Goal: Task Accomplishment & Management: Manage account settings

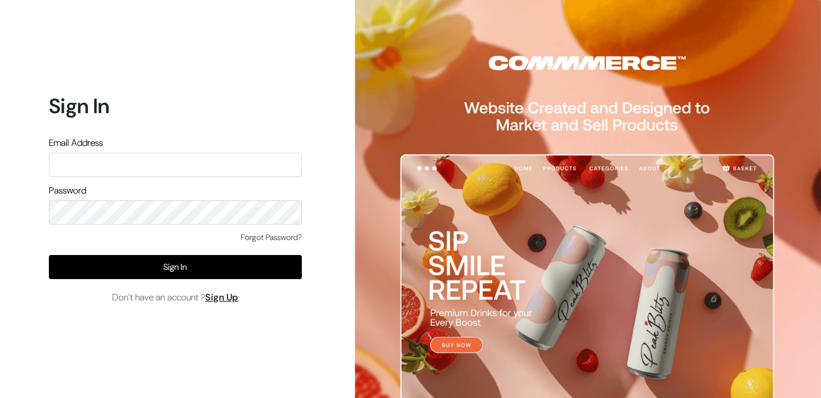
type input "themouldmarket@gmail.com"
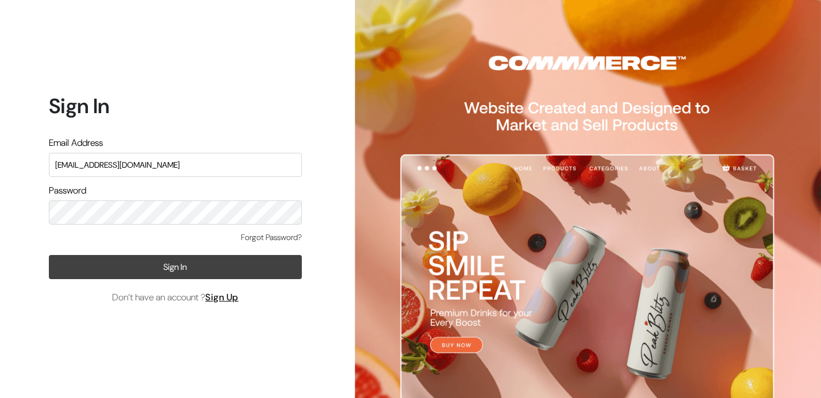
click at [195, 259] on button "Sign In" at bounding box center [175, 267] width 253 height 24
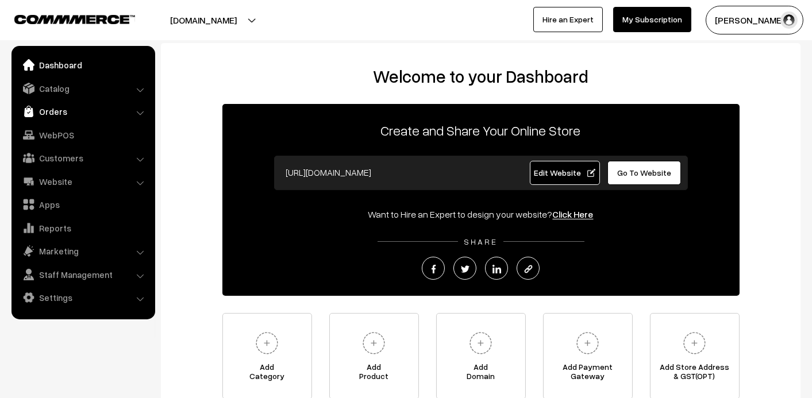
click at [123, 115] on link "Orders" at bounding box center [82, 111] width 137 height 21
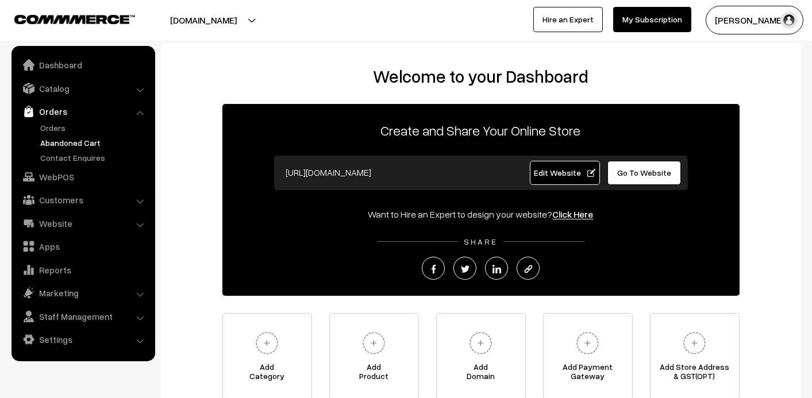
click at [84, 144] on link "Abandoned Cart" at bounding box center [94, 143] width 114 height 12
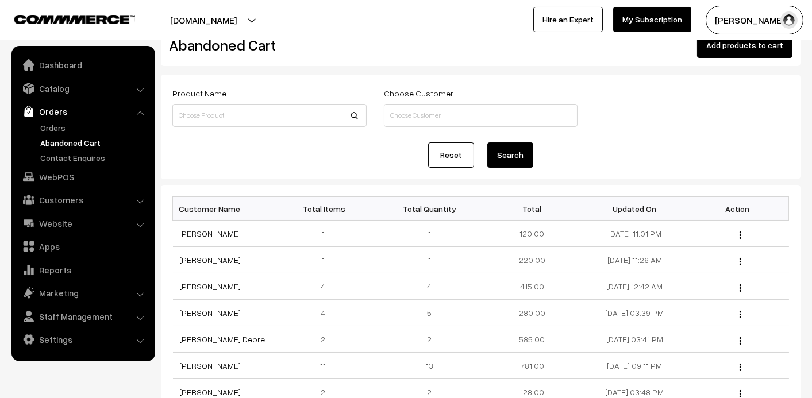
scroll to position [57, 0]
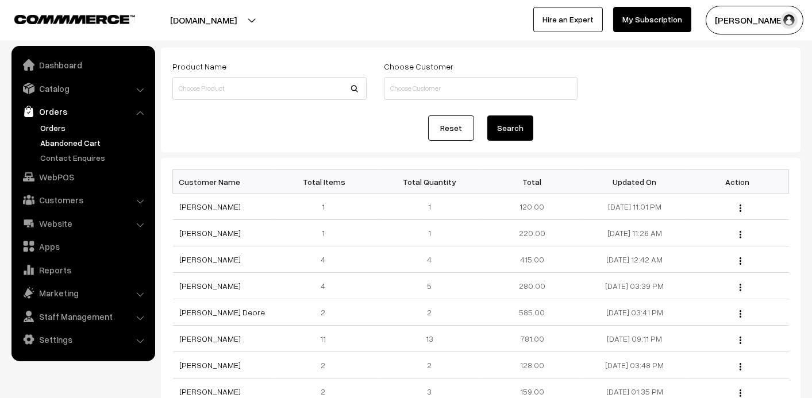
click at [53, 123] on link "Orders" at bounding box center [94, 128] width 114 height 12
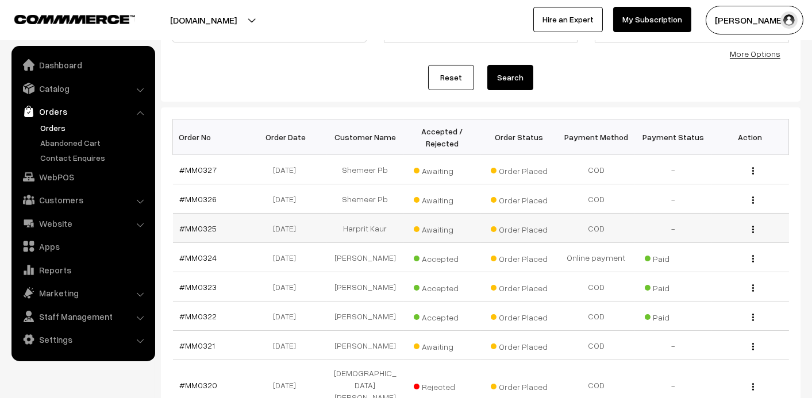
scroll to position [172, 0]
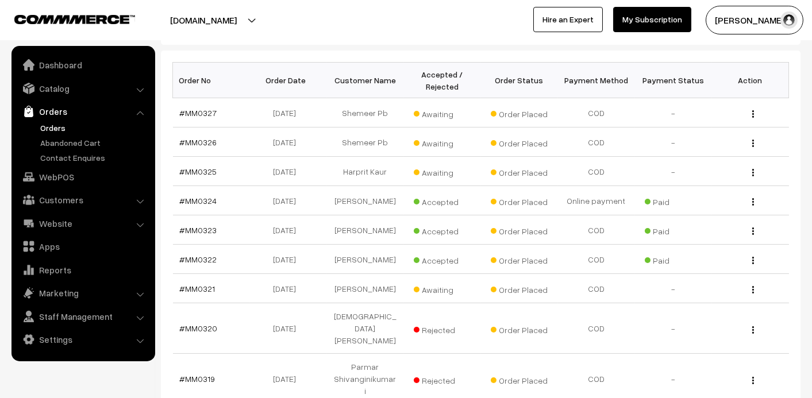
click at [51, 128] on link "Orders" at bounding box center [94, 128] width 114 height 12
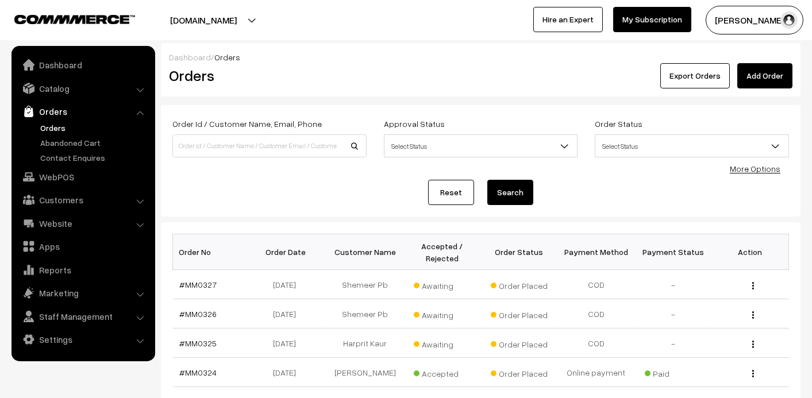
click at [49, 114] on link "Orders" at bounding box center [82, 111] width 137 height 21
click at [51, 122] on link "Orders" at bounding box center [94, 128] width 114 height 12
click at [51, 133] on link "Orders" at bounding box center [94, 128] width 114 height 12
click at [274, 167] on div "Order Id / Customer Name, Email, Phone Approval Status Select Status Awaiting A…" at bounding box center [481, 143] width 634 height 52
click at [60, 129] on link "Orders" at bounding box center [94, 128] width 114 height 12
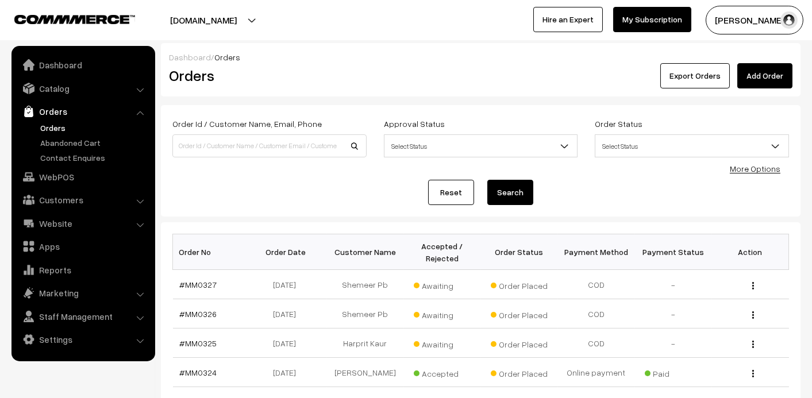
click at [87, 150] on ul "Orders" at bounding box center [83, 143] width 138 height 42
click at [87, 141] on link "Abandoned Cart" at bounding box center [94, 143] width 114 height 12
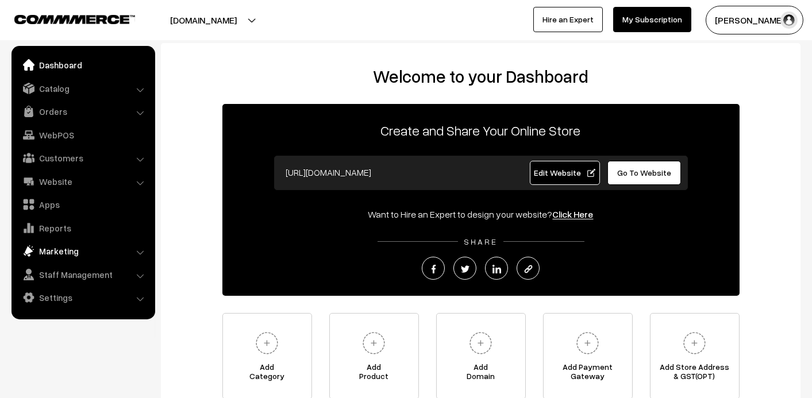
click at [61, 248] on link "Marketing" at bounding box center [82, 251] width 137 height 21
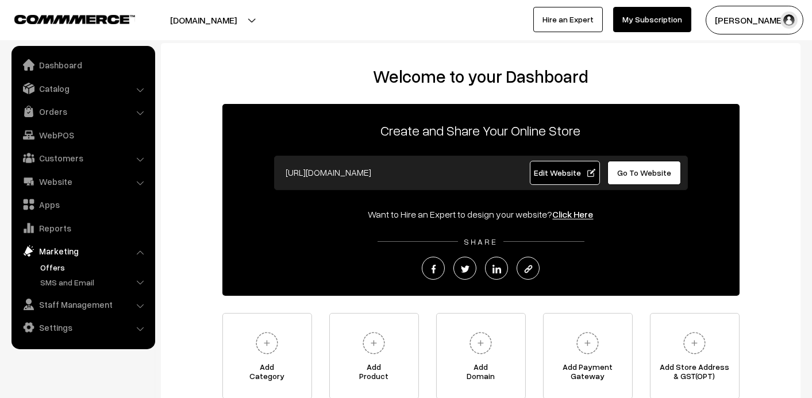
click at [56, 267] on link "Offers" at bounding box center [94, 268] width 114 height 12
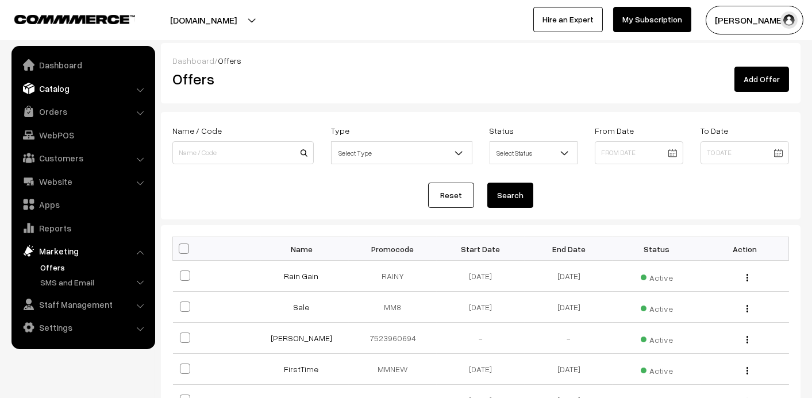
click at [62, 89] on link "Catalog" at bounding box center [82, 88] width 137 height 21
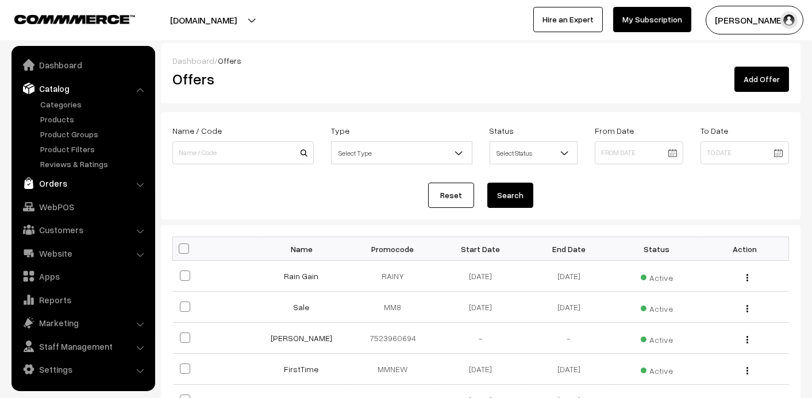
click at [52, 178] on link "Orders" at bounding box center [82, 183] width 137 height 21
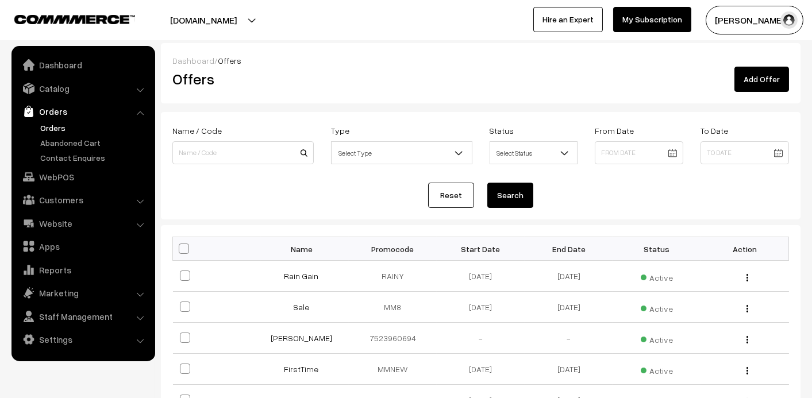
click at [58, 124] on link "Orders" at bounding box center [94, 128] width 114 height 12
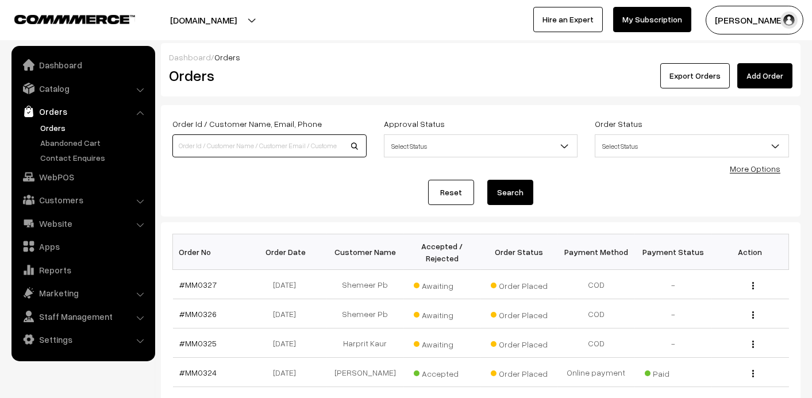
click at [306, 143] on input at bounding box center [269, 145] width 194 height 23
click at [53, 148] on ul "Orders" at bounding box center [83, 143] width 138 height 42
click at [64, 137] on link "Abandoned Cart" at bounding box center [94, 143] width 114 height 12
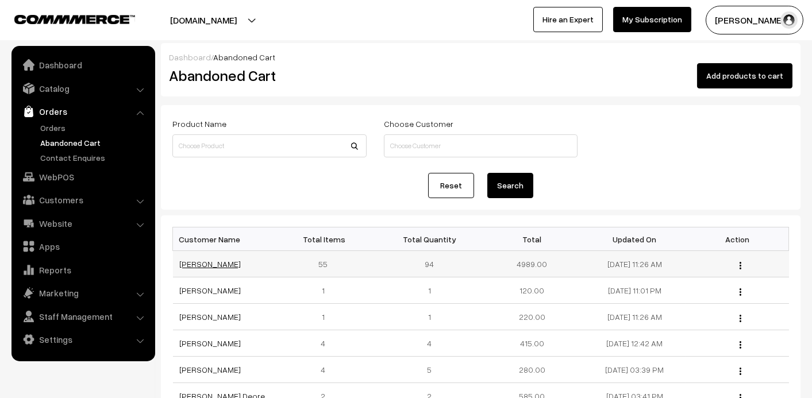
click at [213, 263] on link "[PERSON_NAME]" at bounding box center [210, 264] width 61 height 10
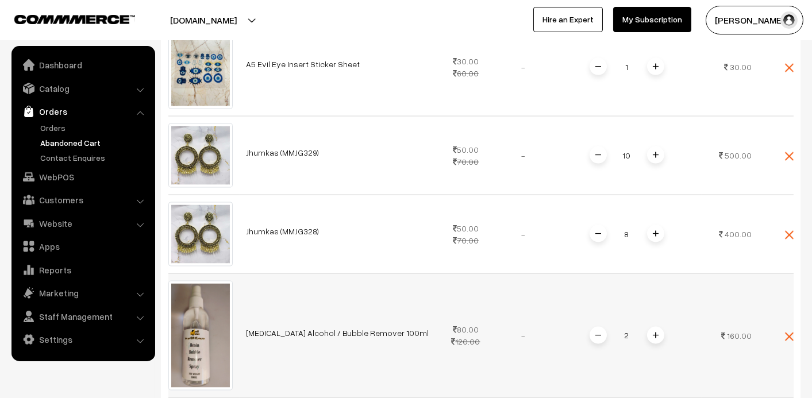
scroll to position [4483, 0]
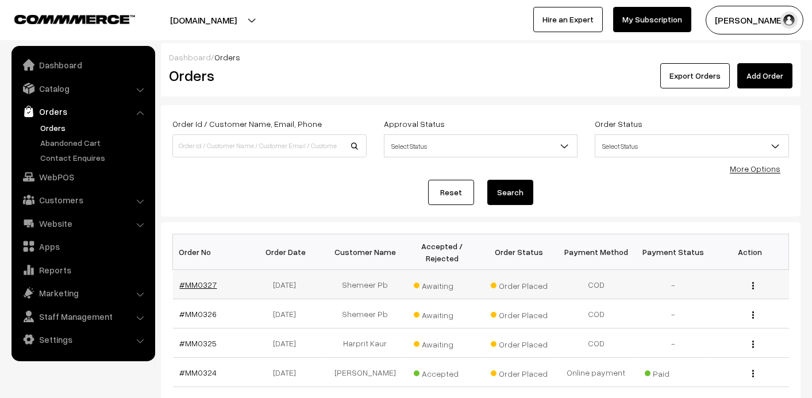
click at [195, 280] on link "#MM0327" at bounding box center [198, 285] width 37 height 10
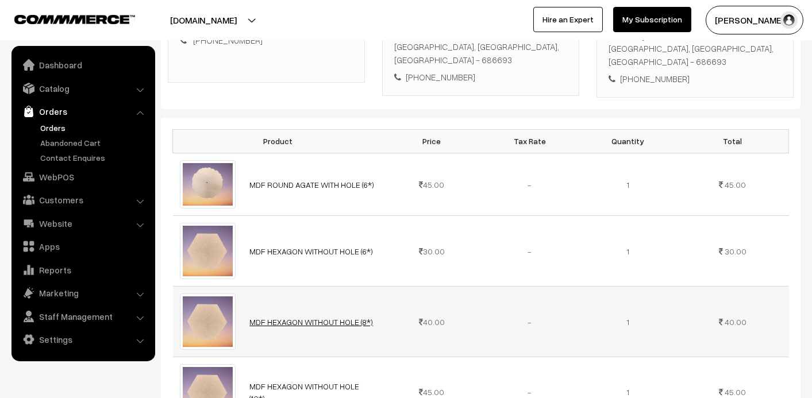
scroll to position [345, 0]
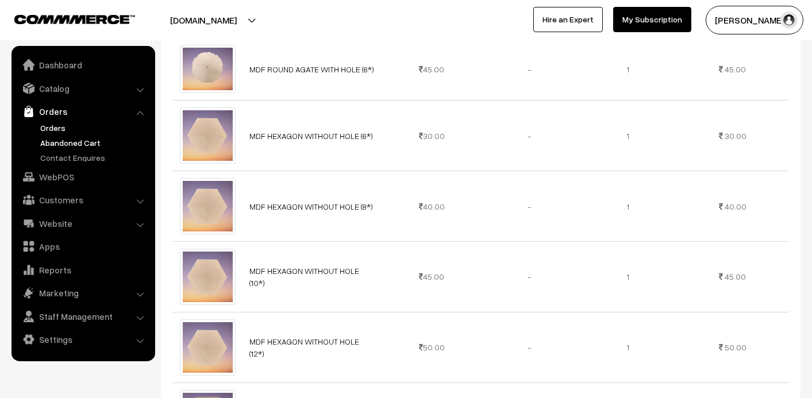
click at [74, 141] on link "Abandoned Cart" at bounding box center [94, 143] width 114 height 12
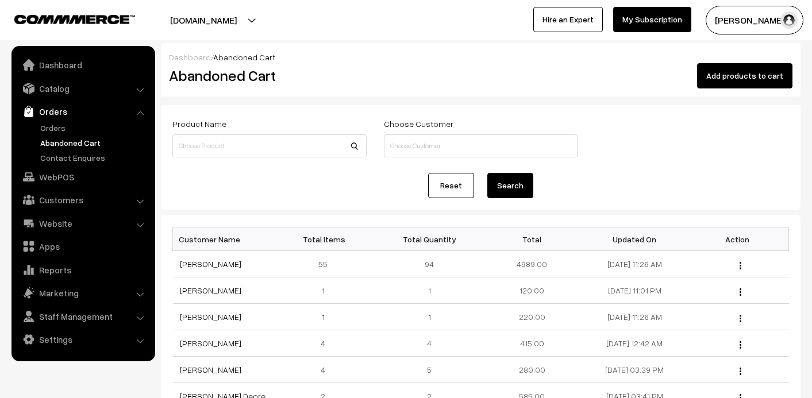
click at [207, 259] on link "[PERSON_NAME]" at bounding box center [210, 264] width 61 height 10
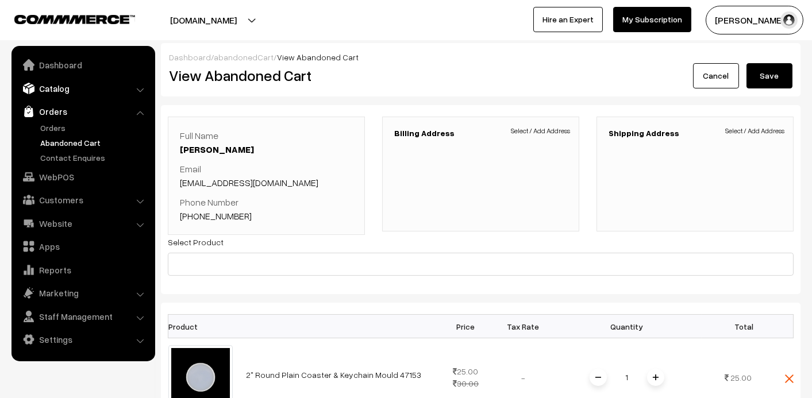
click at [53, 97] on link "Catalog" at bounding box center [82, 88] width 137 height 21
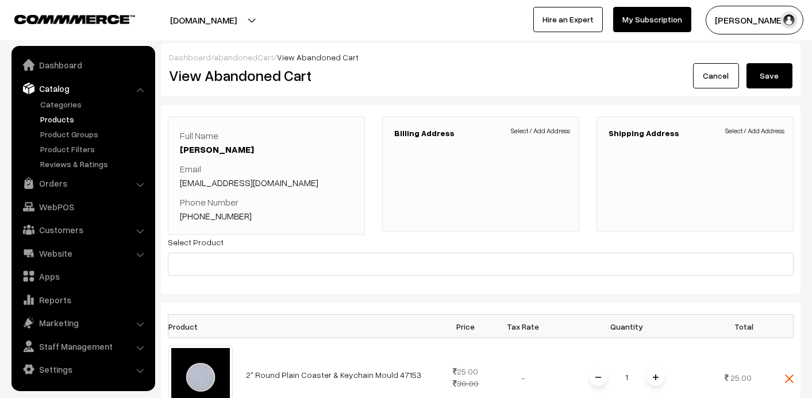
click at [50, 117] on link "Products" at bounding box center [94, 119] width 114 height 12
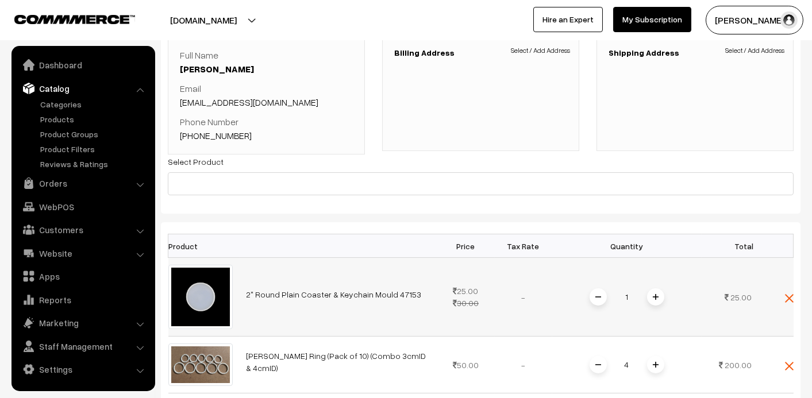
scroll to position [229, 0]
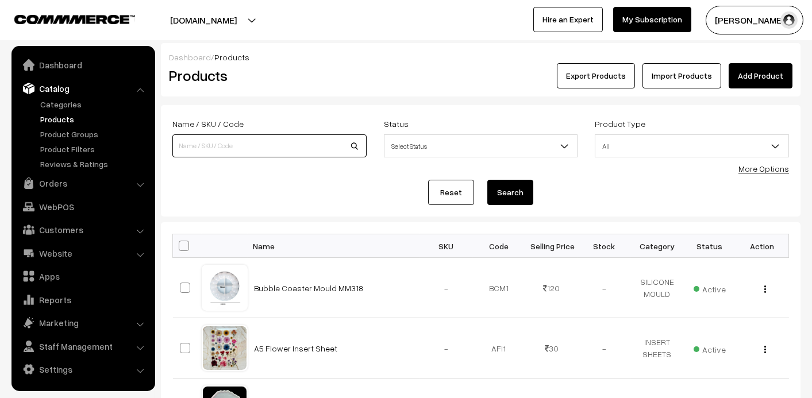
click at [226, 140] on input at bounding box center [269, 145] width 194 height 23
type input "jhumka"
click at [512, 190] on button "Search" at bounding box center [510, 192] width 46 height 25
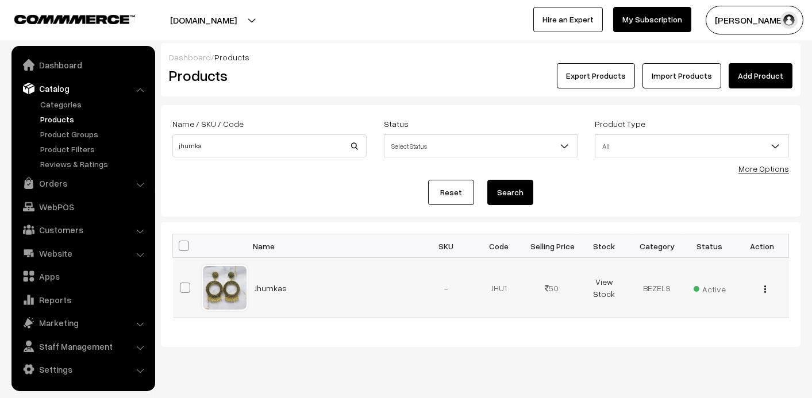
click at [285, 289] on td "Jhumkas" at bounding box center [334, 288] width 172 height 60
click at [280, 289] on link "Jhumkas" at bounding box center [271, 288] width 33 height 10
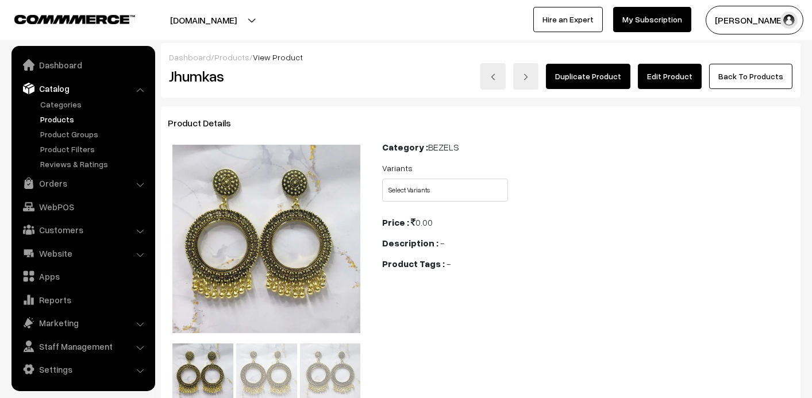
click at [670, 80] on link "Edit Product" at bounding box center [670, 76] width 64 height 25
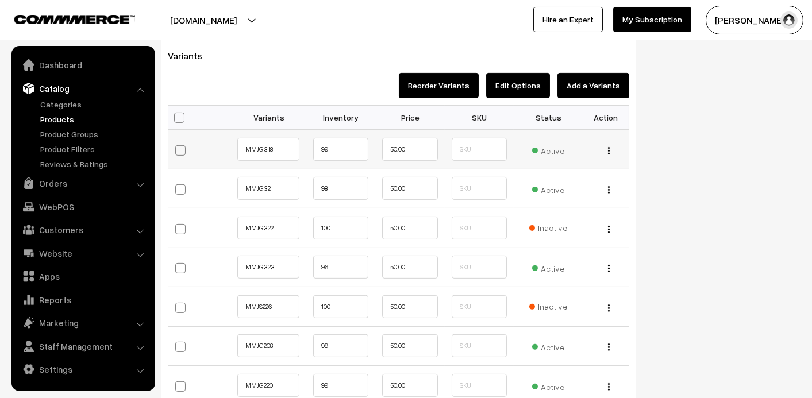
scroll to position [977, 0]
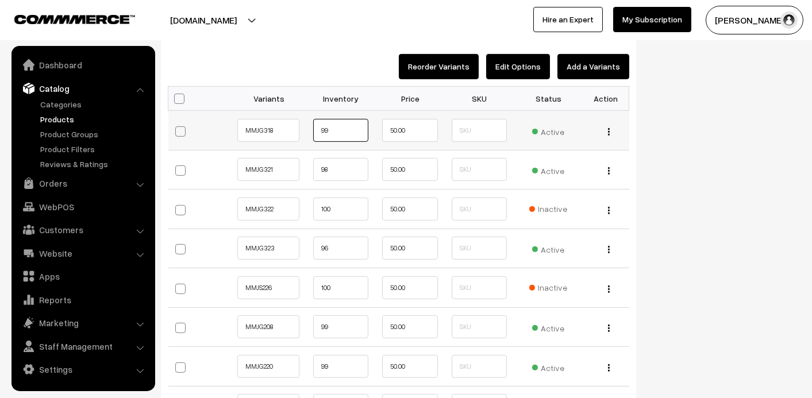
click at [350, 126] on input "99" at bounding box center [340, 130] width 55 height 23
type input "4"
click at [341, 173] on input "98" at bounding box center [340, 169] width 55 height 23
type input "2"
type input "0"
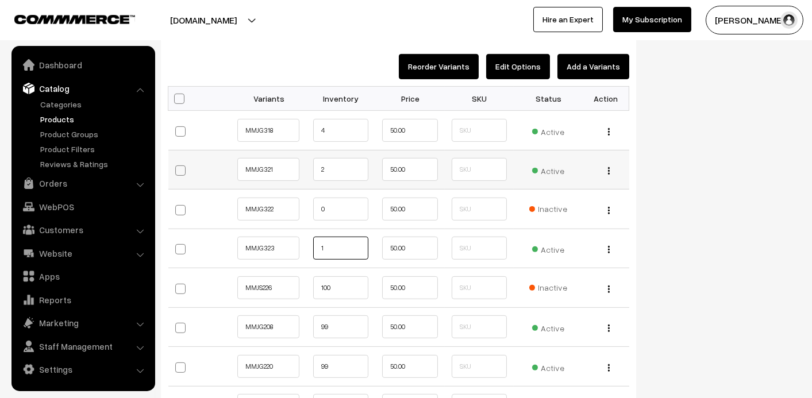
type input "1"
type input "0"
type input "2"
type input "5"
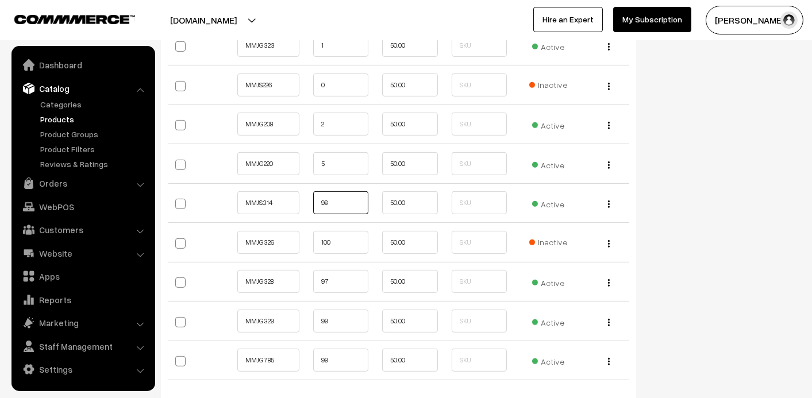
type input "2"
type input "3"
type input "1"
type input "0"
type input "1"
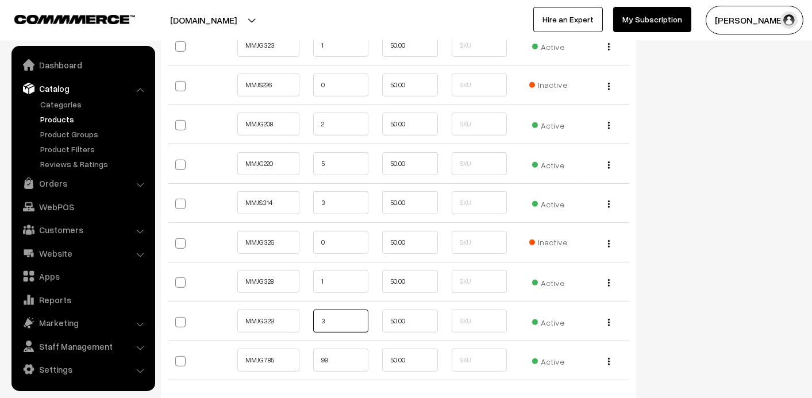
type input "3"
type input "1"
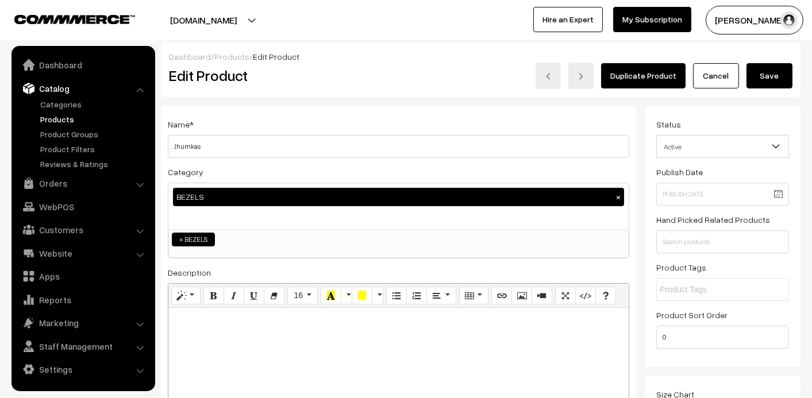
scroll to position [0, 0]
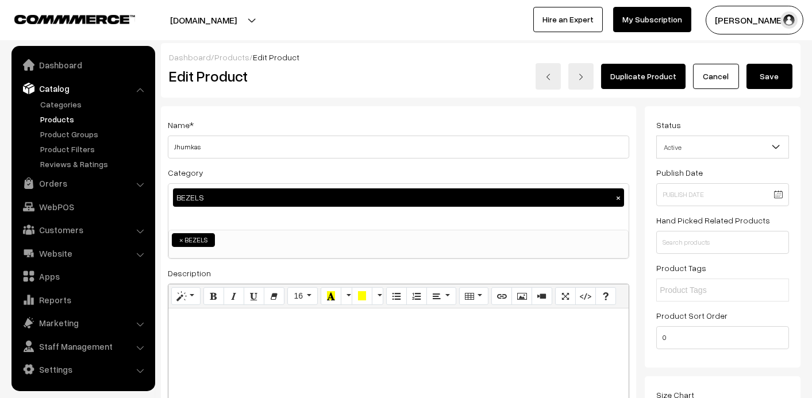
click at [772, 76] on button "Save" at bounding box center [770, 76] width 46 height 25
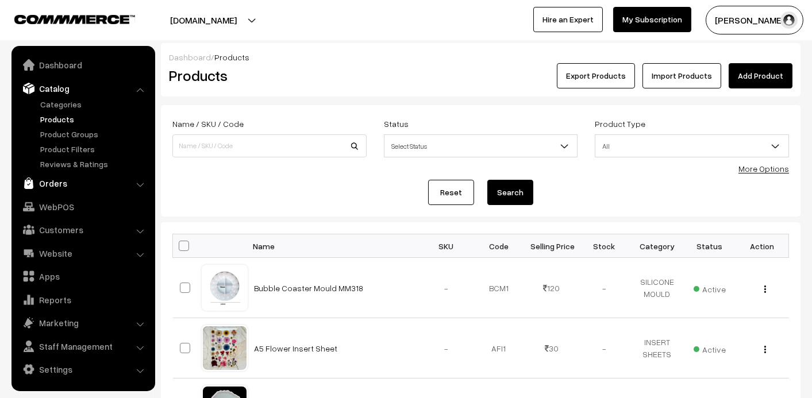
click at [43, 183] on link "Orders" at bounding box center [82, 183] width 137 height 21
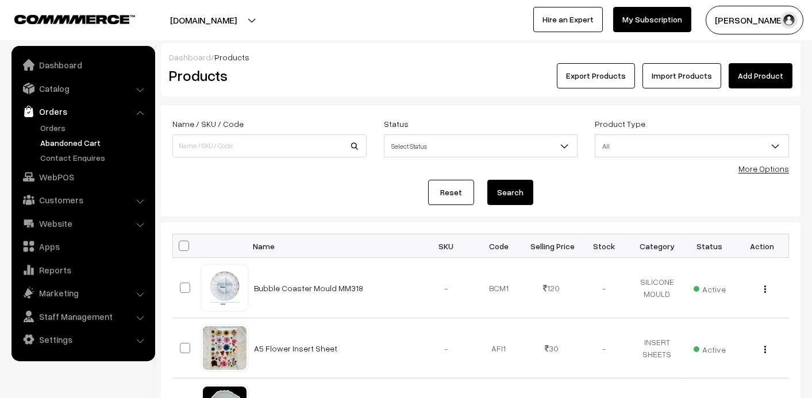
click at [55, 141] on link "Abandoned Cart" at bounding box center [94, 143] width 114 height 12
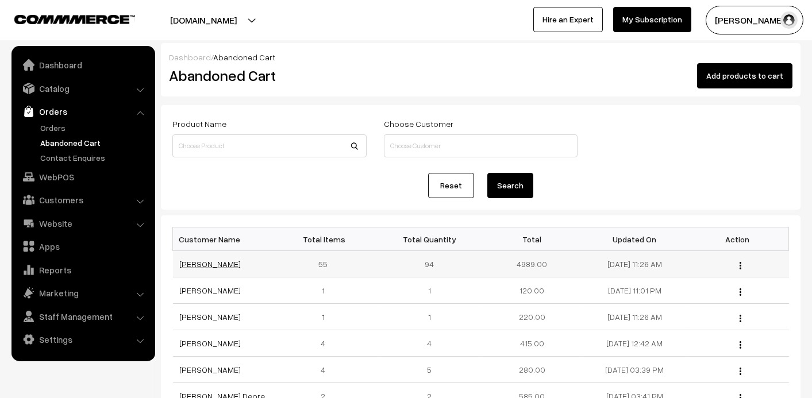
click at [214, 261] on link "[PERSON_NAME]" at bounding box center [210, 264] width 61 height 10
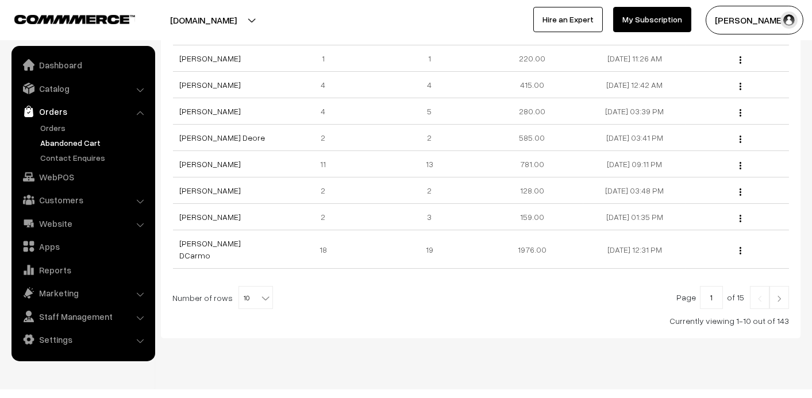
scroll to position [259, 0]
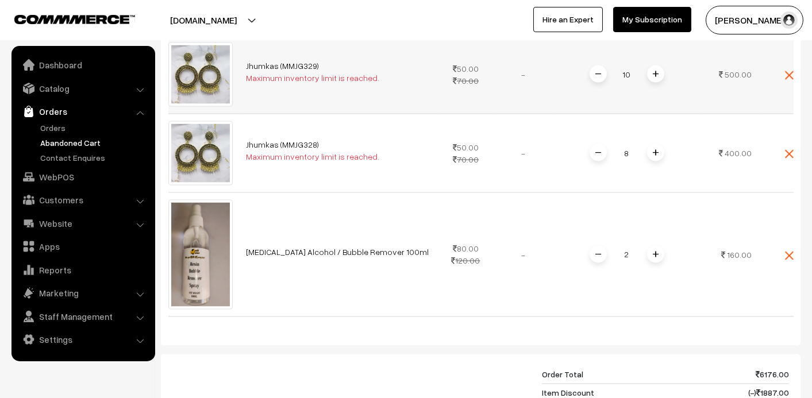
scroll to position [4483, 0]
